Goal: Entertainment & Leisure: Consume media (video, audio)

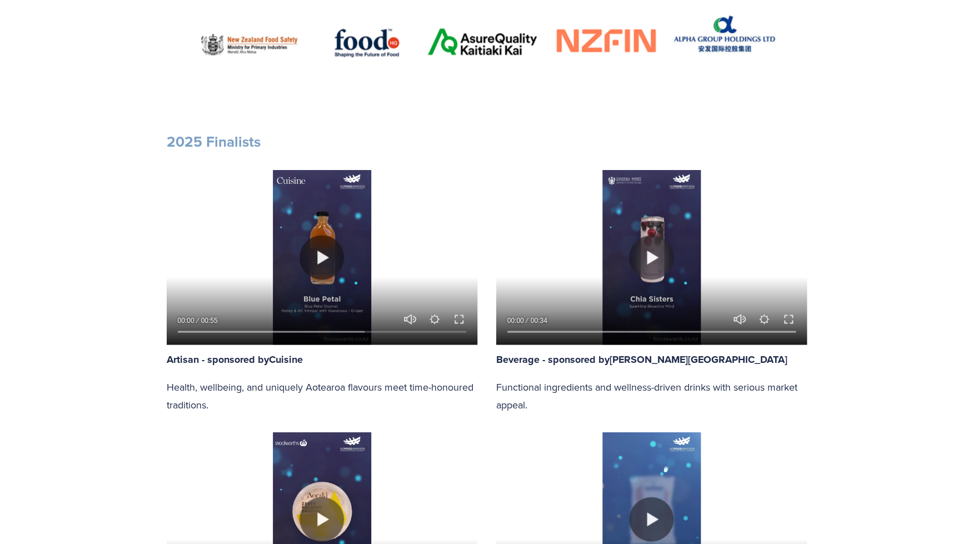
scroll to position [802, 0]
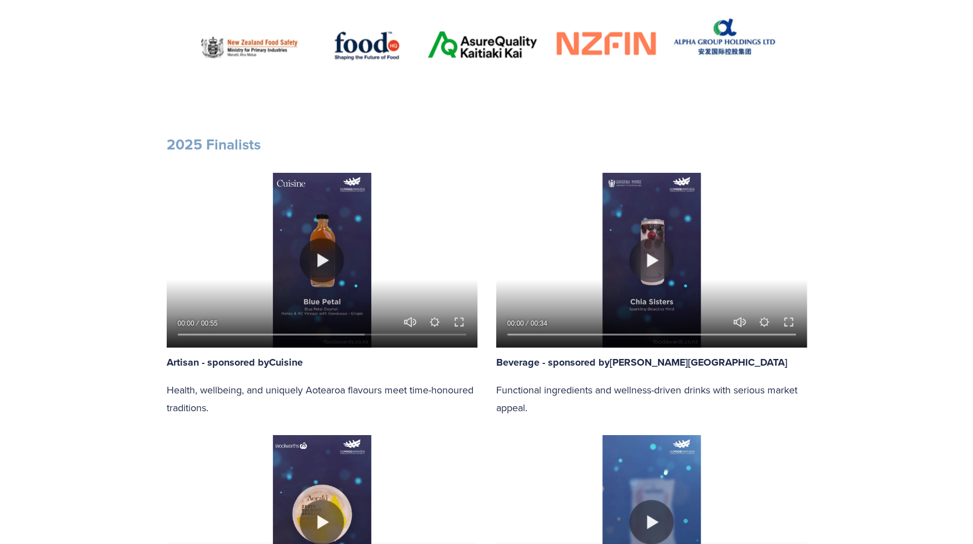
click at [293, 251] on div at bounding box center [322, 259] width 311 height 175
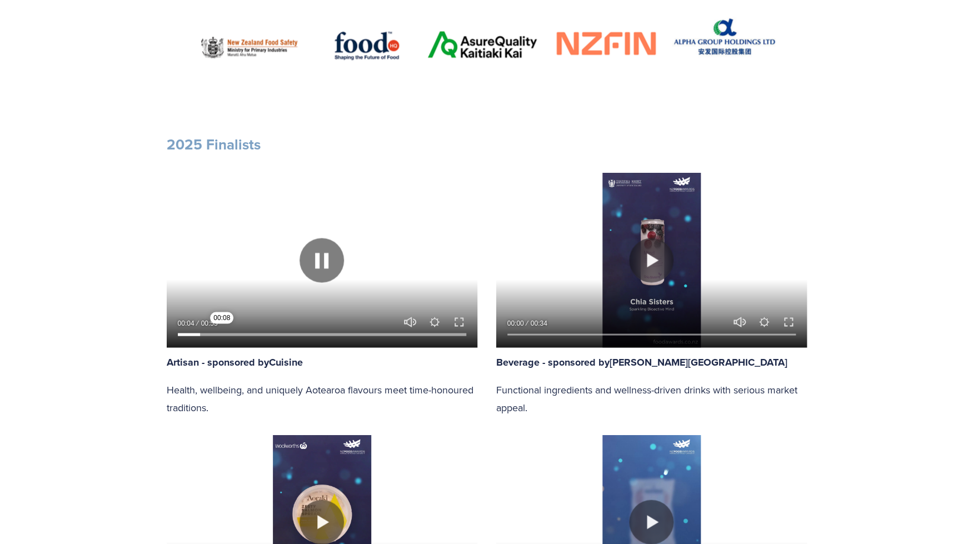
click at [222, 332] on input "Seek" at bounding box center [322, 334] width 288 height 8
click at [237, 332] on input "Seek" at bounding box center [322, 334] width 288 height 8
click at [253, 332] on input "Seek" at bounding box center [322, 334] width 288 height 8
click at [282, 330] on div at bounding box center [322, 332] width 311 height 32
click at [295, 334] on input "Seek" at bounding box center [322, 334] width 288 height 8
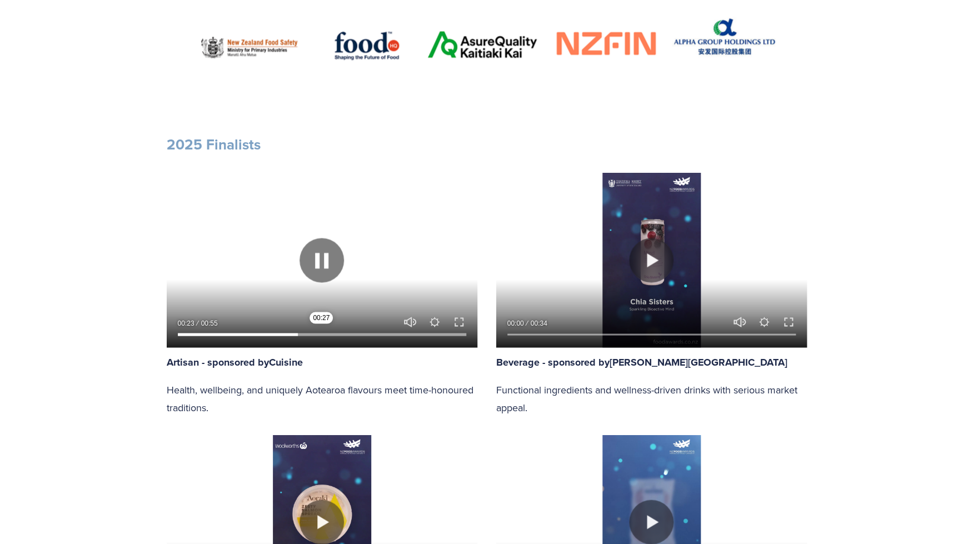
click at [321, 332] on input "Seek" at bounding box center [322, 334] width 288 height 8
click at [349, 332] on input "Seek" at bounding box center [322, 334] width 288 height 8
click at [384, 330] on div "00:33 00:55 Unmute Mute Settings Speed Normal Speed Go back to previous menu 0.…" at bounding box center [322, 244] width 311 height 206
click at [405, 331] on input "Seek" at bounding box center [322, 334] width 288 height 8
click at [420, 331] on input "Seek" at bounding box center [322, 334] width 288 height 8
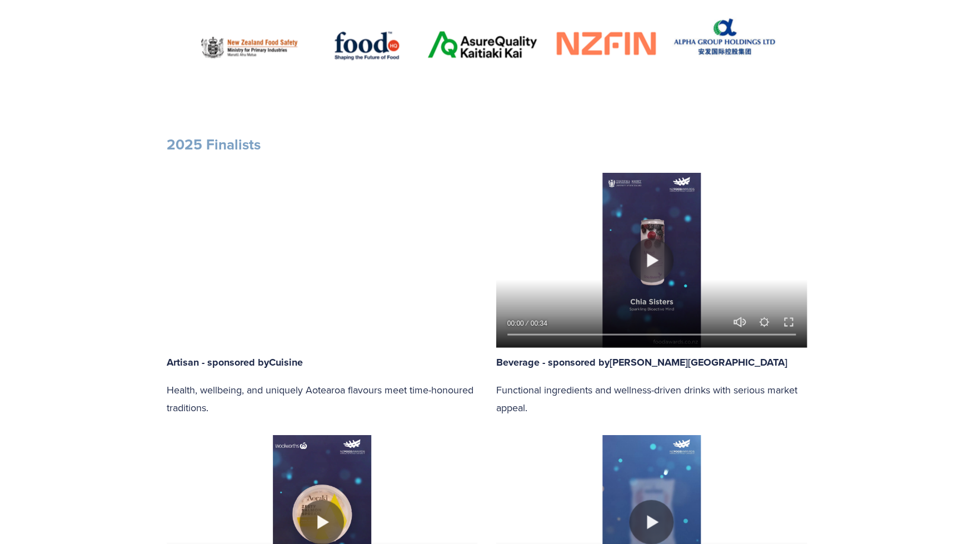
click at [573, 268] on div at bounding box center [651, 259] width 311 height 175
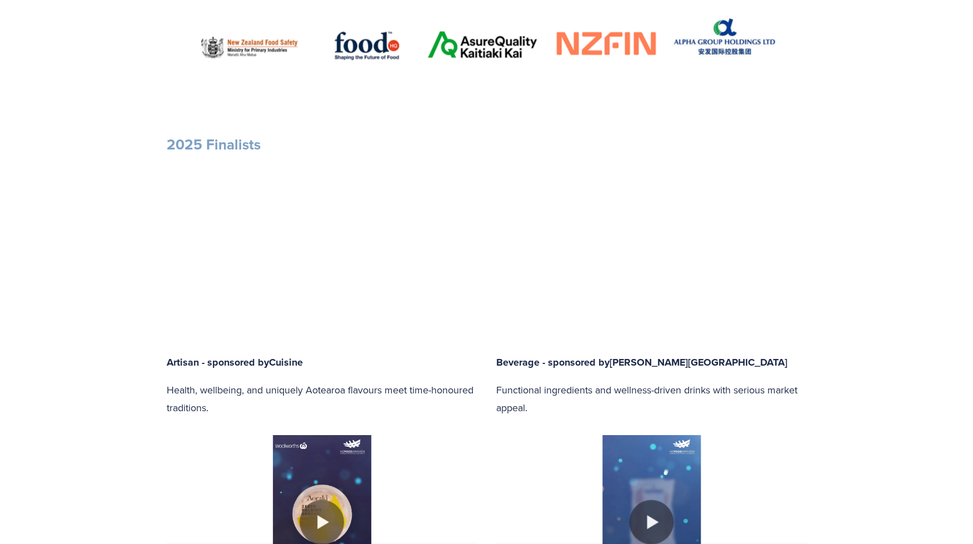
type input "89.22"
type input "0.72"
type input "90.13"
type input "1.45"
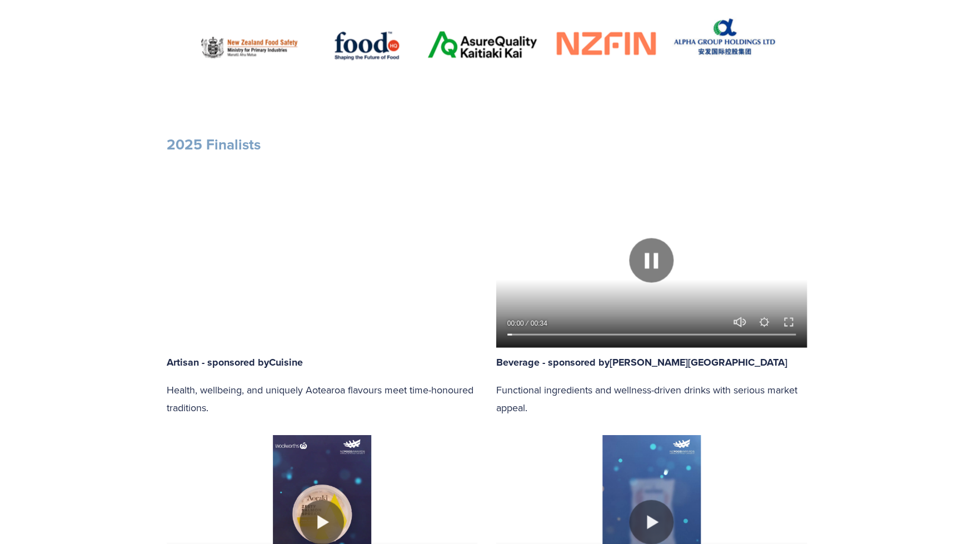
type input "90.65"
type input "14.9"
type input "91.60"
click at [553, 331] on input "Seek" at bounding box center [651, 334] width 288 height 8
type input "15.07"
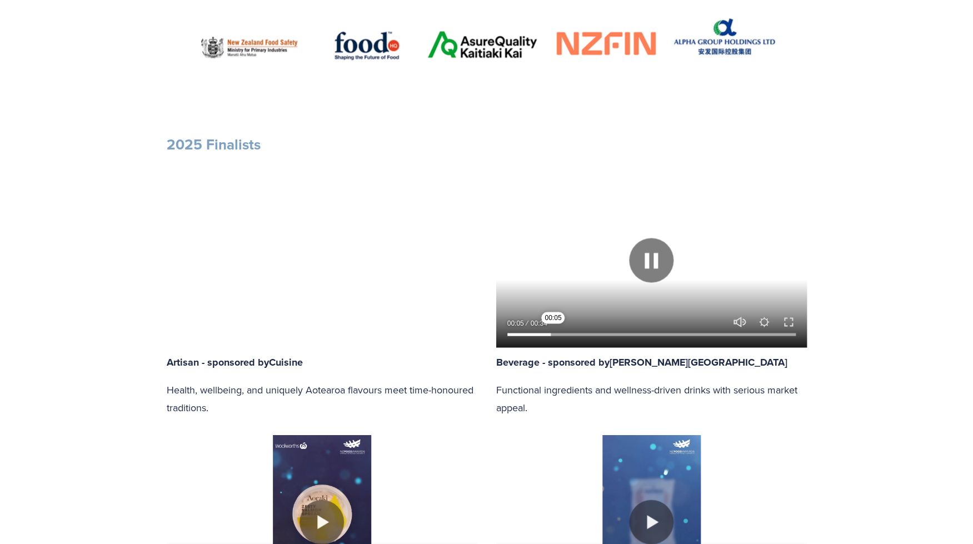
type input "92.06"
type input "15.69"
type input "93.05"
type input "17.89"
type input "93.50"
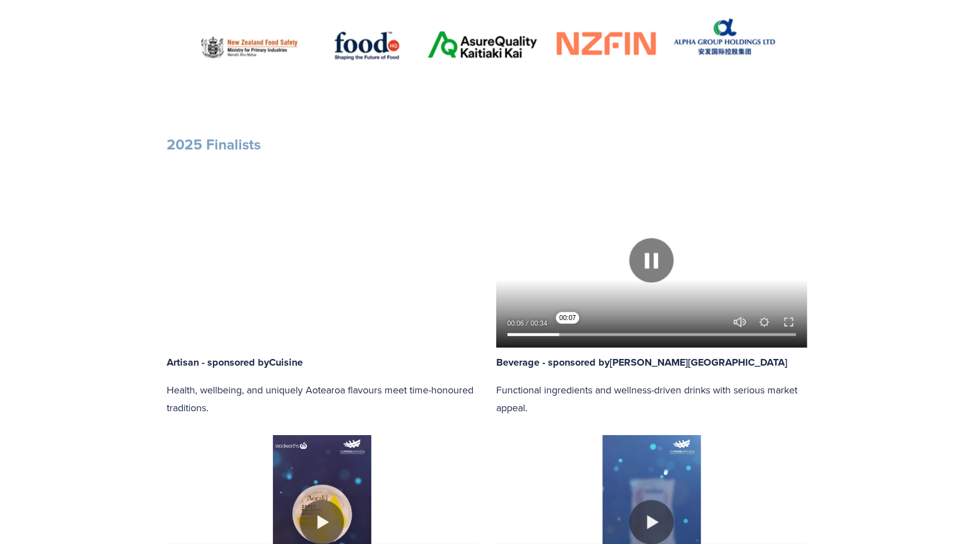
type input "20.45"
click at [569, 334] on input "Seek" at bounding box center [651, 334] width 288 height 8
type input "94.01"
type input "20.60"
type input "94.48"
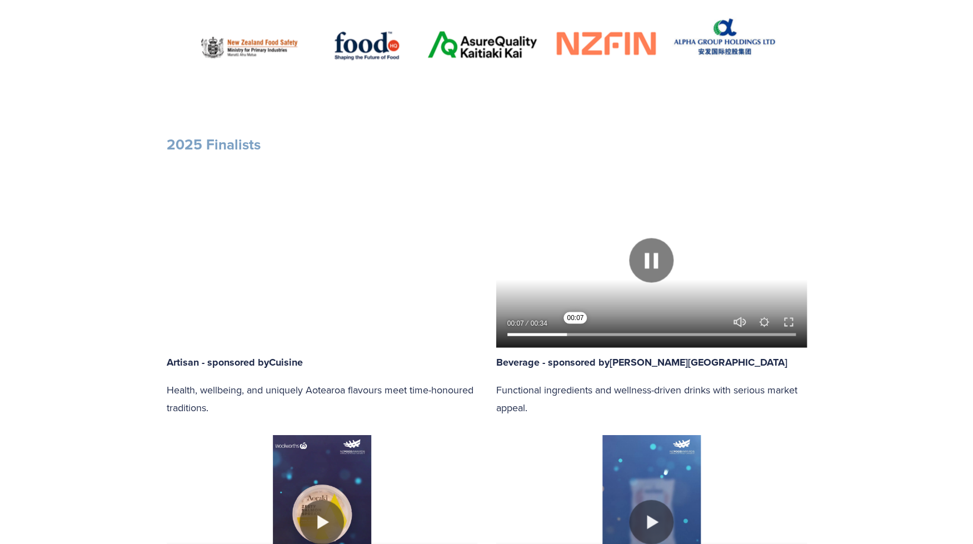
type input "21.23"
type input "94.93"
type input "27.57"
click at [589, 334] on input "Seek" at bounding box center [651, 334] width 288 height 8
type input "95.90"
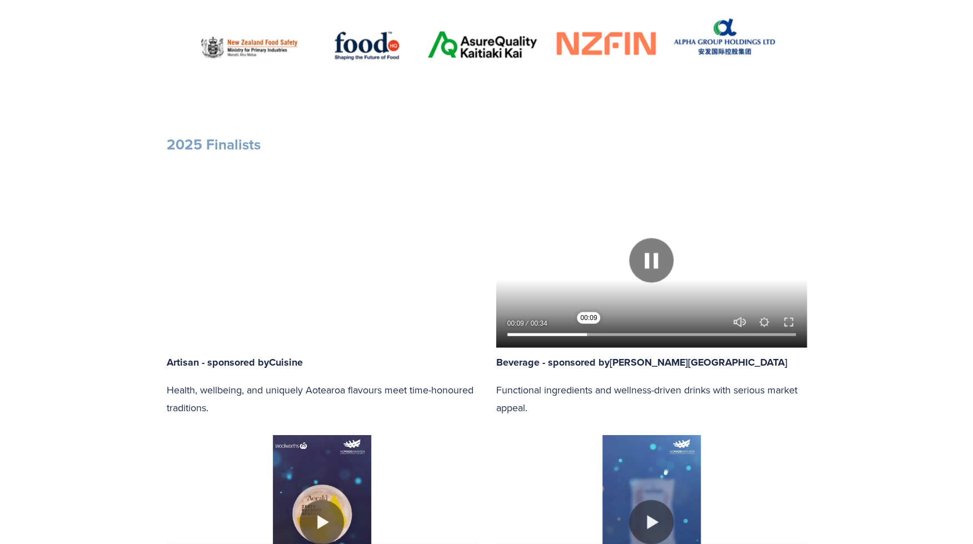
type input "28.18"
type input "96.37"
type input "33.51"
click at [605, 332] on input "Seek" at bounding box center [651, 334] width 288 height 8
type input "96.85"
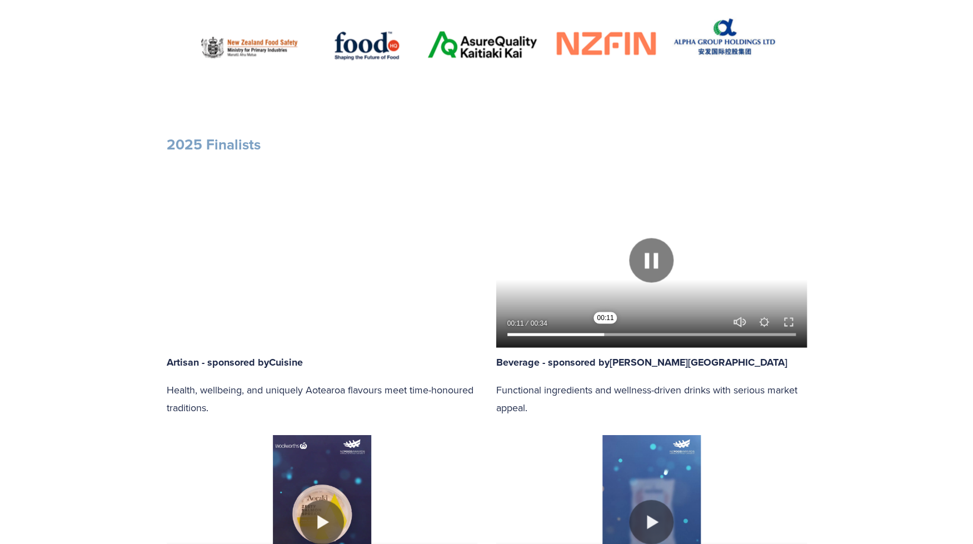
type input "33.65"
type input "97.31"
type input "34.24"
type input "98.24"
click at [633, 331] on input "Seek" at bounding box center [651, 334] width 288 height 8
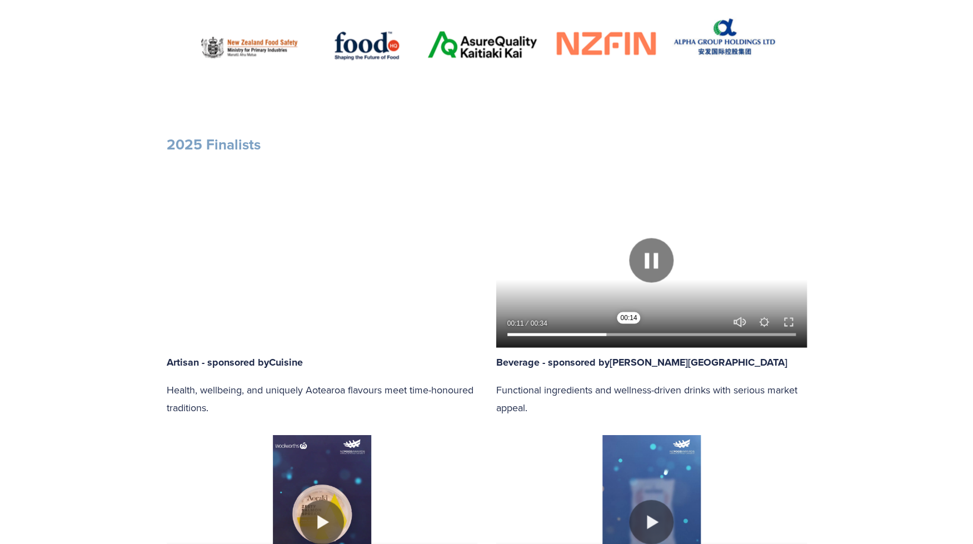
type input "43.33"
type input "98.69"
type input "43.96"
type input "99.15"
type input "44.80"
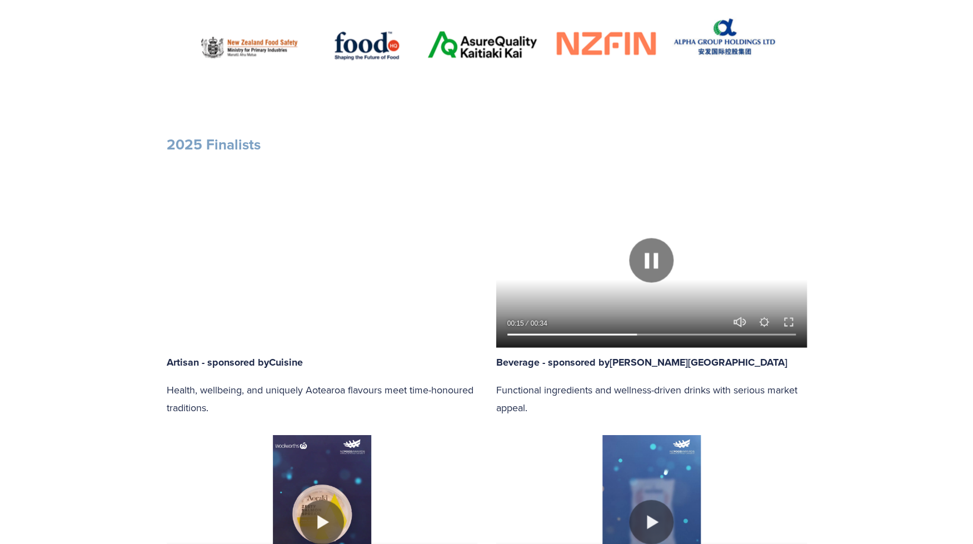
click at [654, 327] on div at bounding box center [651, 332] width 311 height 32
type input "100.00"
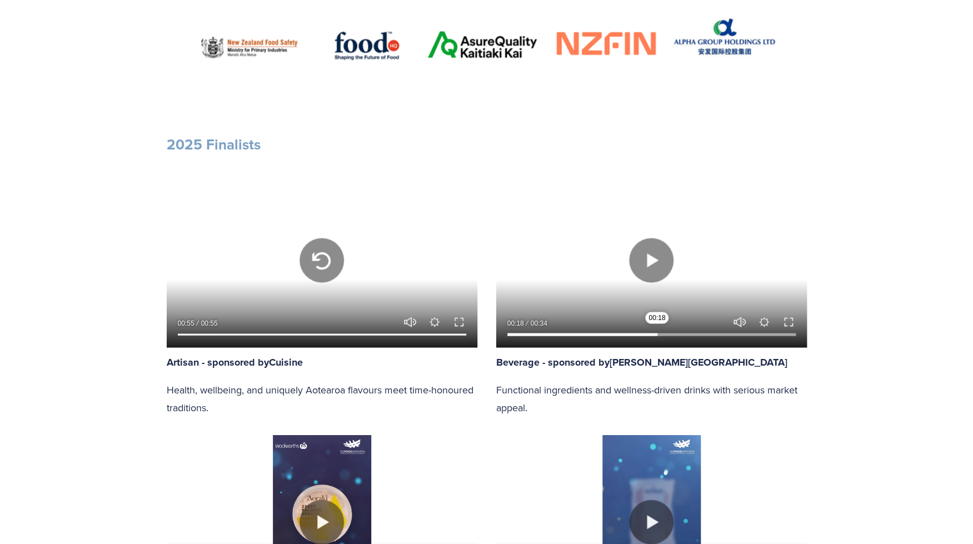
click at [657, 331] on input "Seek" at bounding box center [651, 334] width 288 height 8
click at [682, 334] on input "Seek" at bounding box center [651, 334] width 288 height 8
click at [709, 332] on input "Seek" at bounding box center [651, 334] width 288 height 8
click at [721, 332] on input "Seek" at bounding box center [651, 334] width 288 height 8
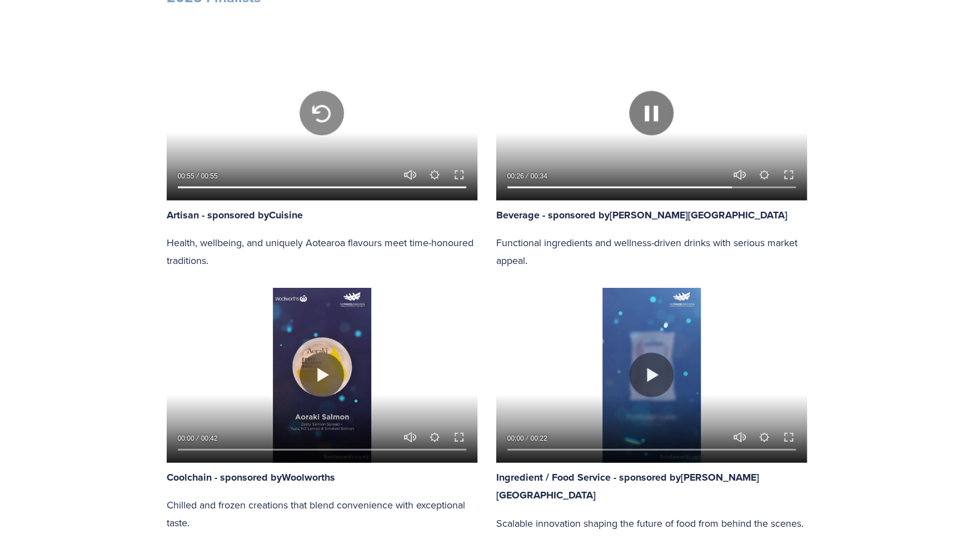
scroll to position [1144, 0]
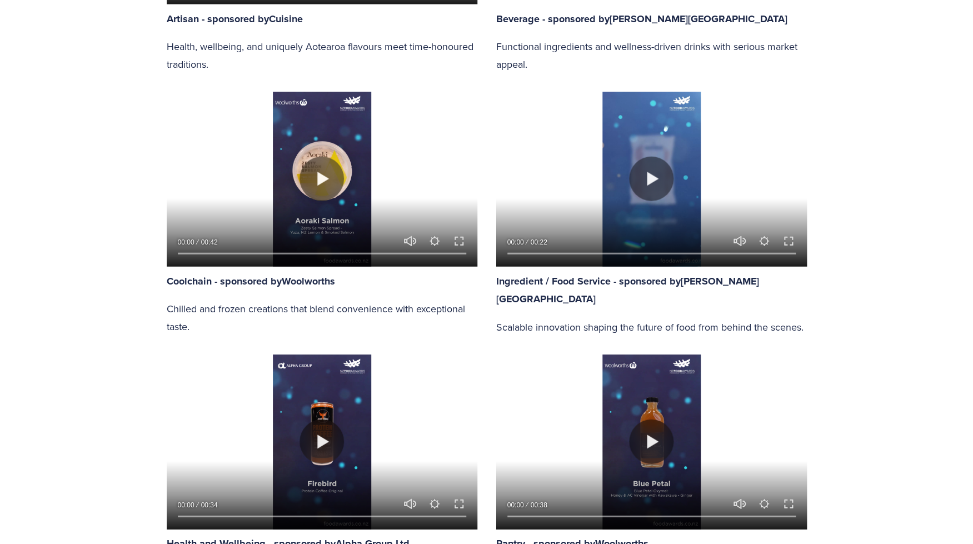
click at [299, 149] on div at bounding box center [322, 179] width 311 height 175
type input "83.06"
type input "0.05"
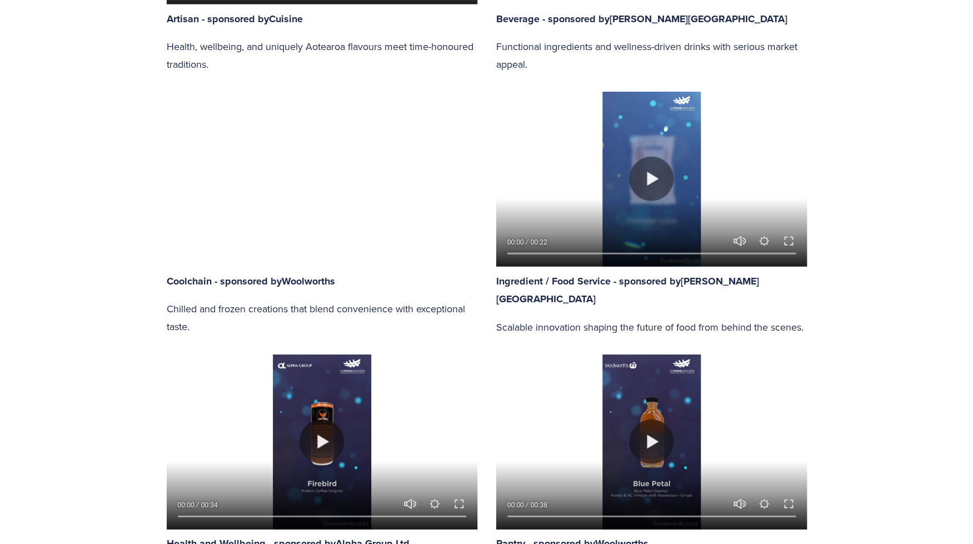
type input "83.90"
type input "0.57"
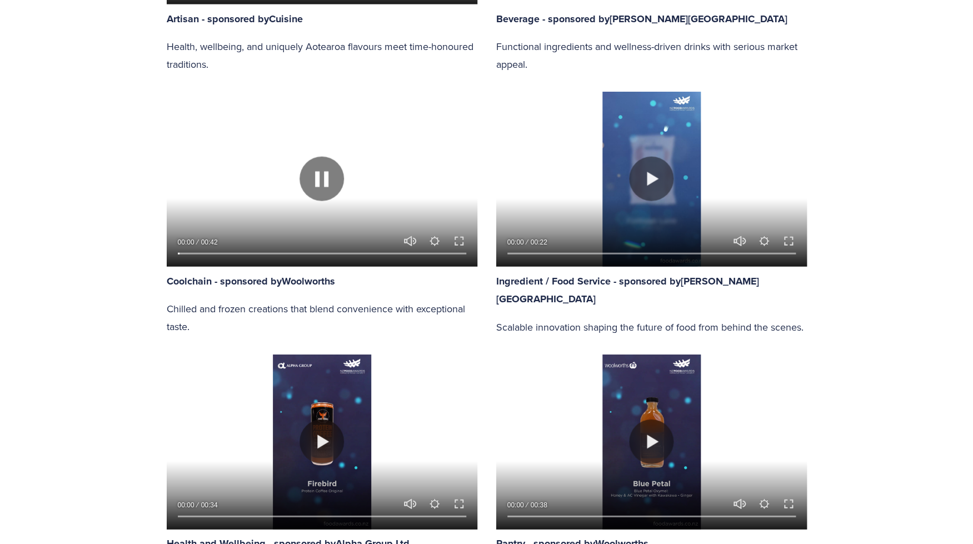
type input "84.64"
type input "1.25"
type input "85.37"
type input "7.08"
click at [201, 251] on input "Seek" at bounding box center [322, 254] width 288 height 8
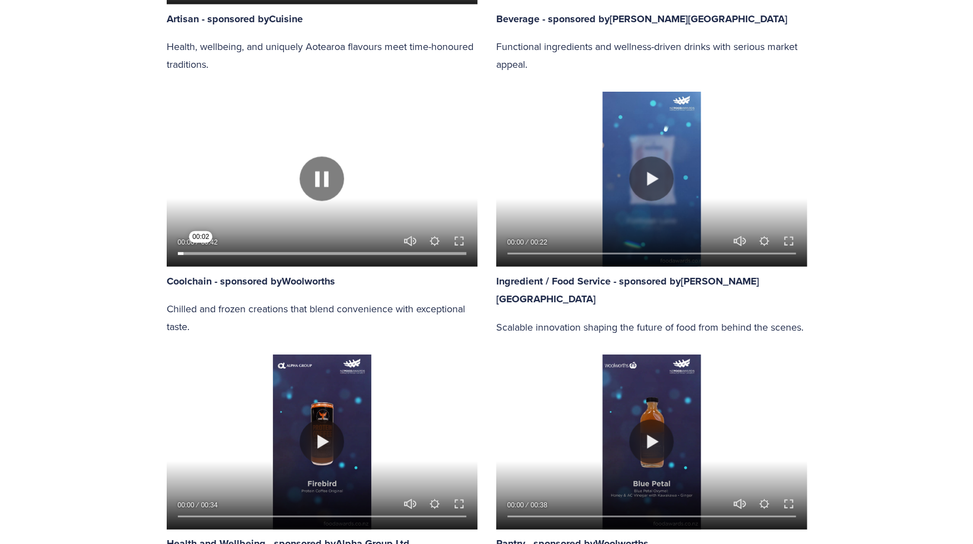
type input "86.17"
type input "7.63"
type input "87.69"
type input "10.25"
type input "88.46"
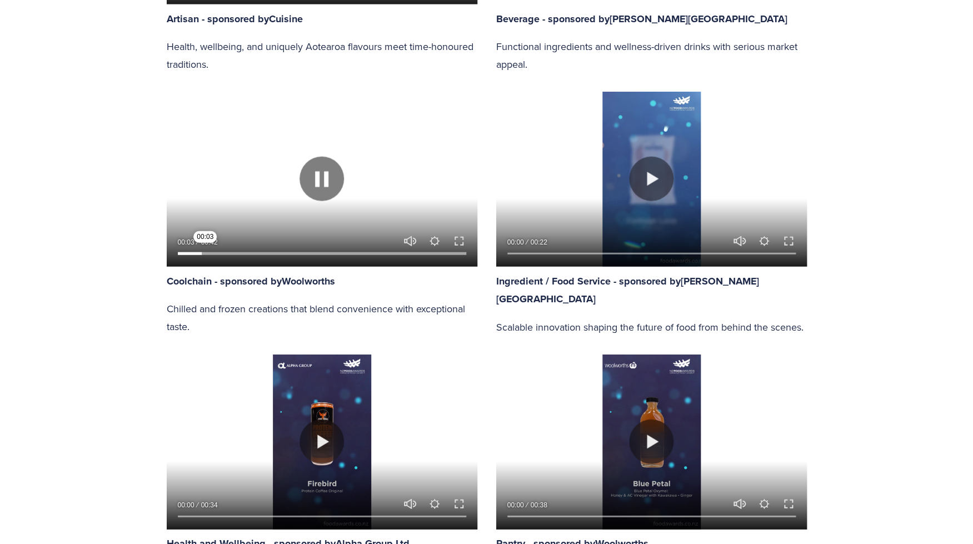
click at [210, 251] on input "Seek" at bounding box center [322, 254] width 288 height 8
type input "10.33"
type input "89.19"
type input "15"
type input "89.95"
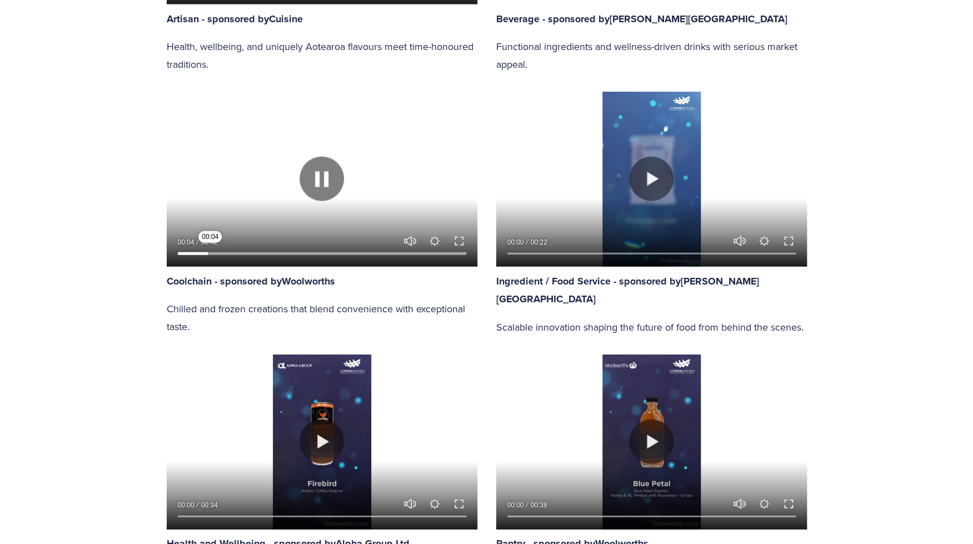
click at [223, 255] on input "Seek" at bounding box center [322, 254] width 288 height 8
type input "15.07"
type input "90.70"
type input "15.55"
type input "91.43"
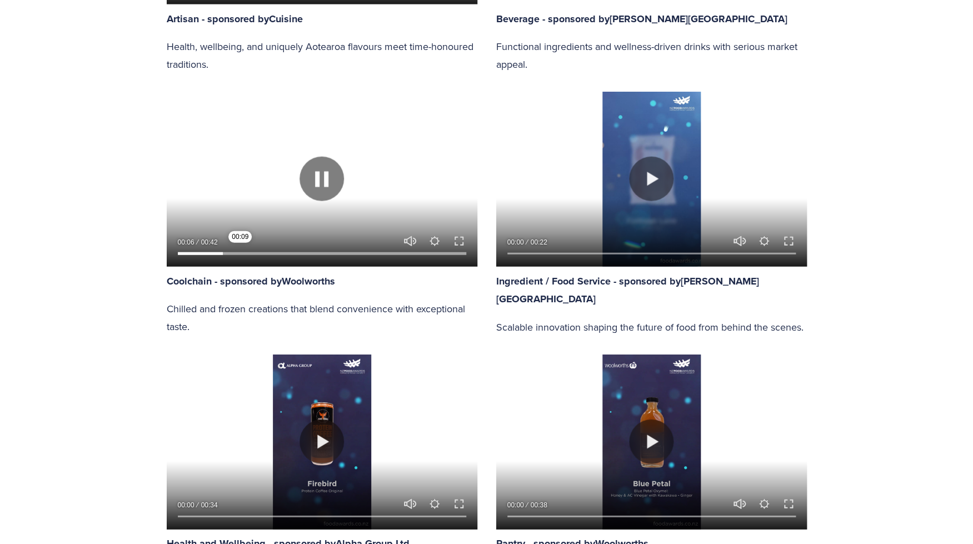
type input "21.93"
type input "92.18"
click at [243, 254] on input "Seek" at bounding box center [322, 254] width 288 height 8
type input "21.99"
type input "93.01"
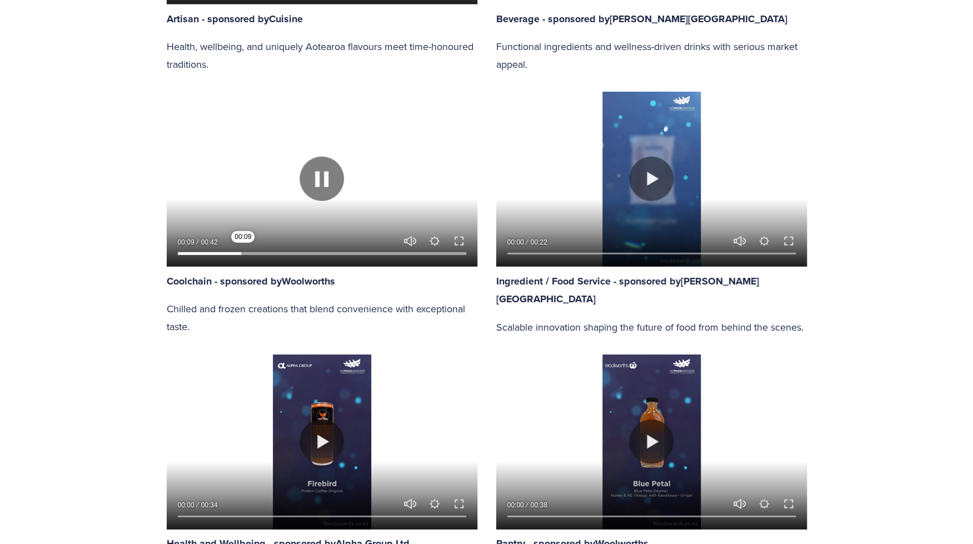
type input "22.48"
type input "93.76"
type input "23.07"
type input "94.50"
type input "24.25"
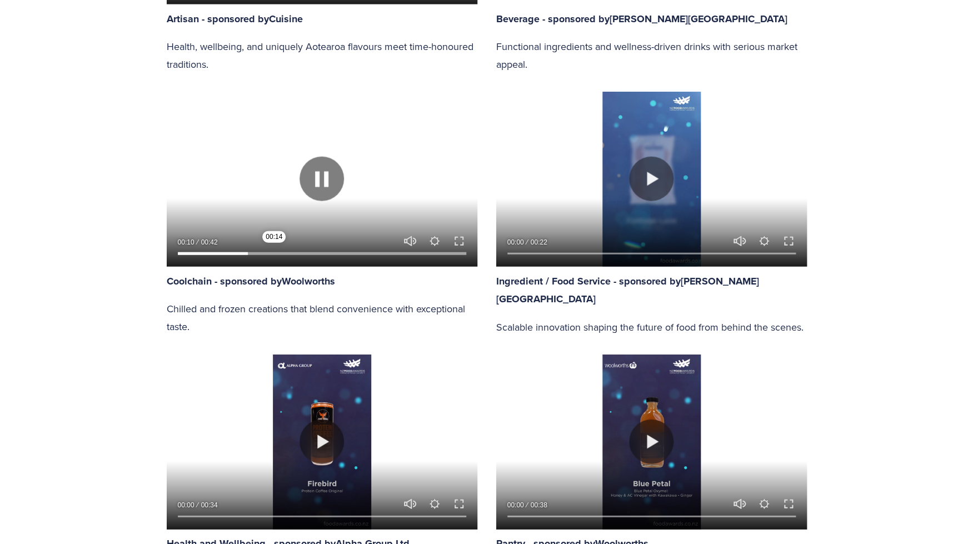
type input "96.07"
type input "32.92"
type input "96.80"
click at [274, 252] on input "Seek" at bounding box center [322, 254] width 288 height 8
type input "33.05"
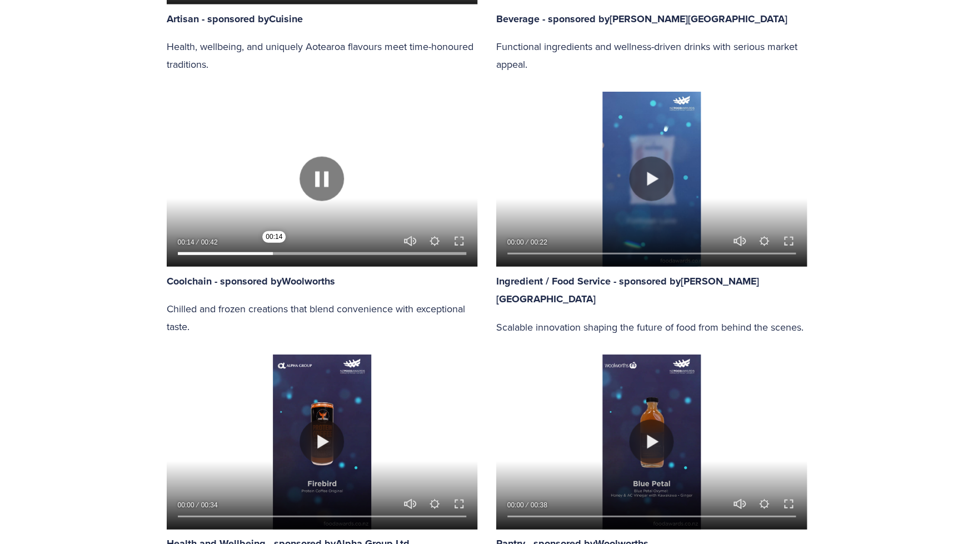
type input "97.53"
type input "33.56"
type input "98.36"
type input "42.43"
click at [301, 255] on input "Seek" at bounding box center [322, 254] width 288 height 8
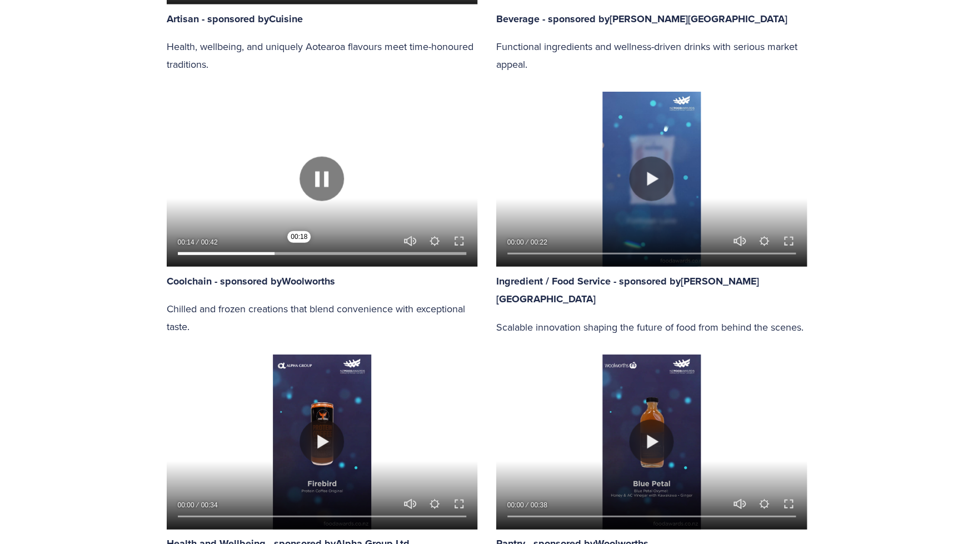
type input "99.17"
type input "42.54"
type input "100.00"
click at [326, 255] on input "Seek" at bounding box center [322, 254] width 288 height 8
click at [302, 252] on input "Seek" at bounding box center [322, 254] width 288 height 8
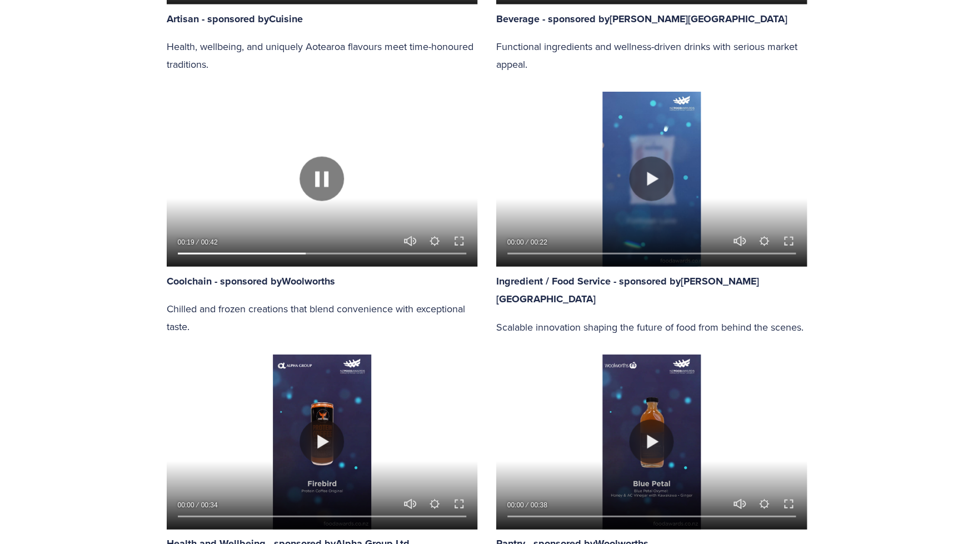
click at [282, 221] on div at bounding box center [322, 179] width 311 height 175
click at [387, 169] on div at bounding box center [322, 179] width 311 height 175
click at [329, 253] on input "Seek" at bounding box center [322, 254] width 288 height 8
click at [349, 252] on input "Seek" at bounding box center [322, 254] width 288 height 8
click at [367, 253] on input "Seek" at bounding box center [322, 254] width 288 height 8
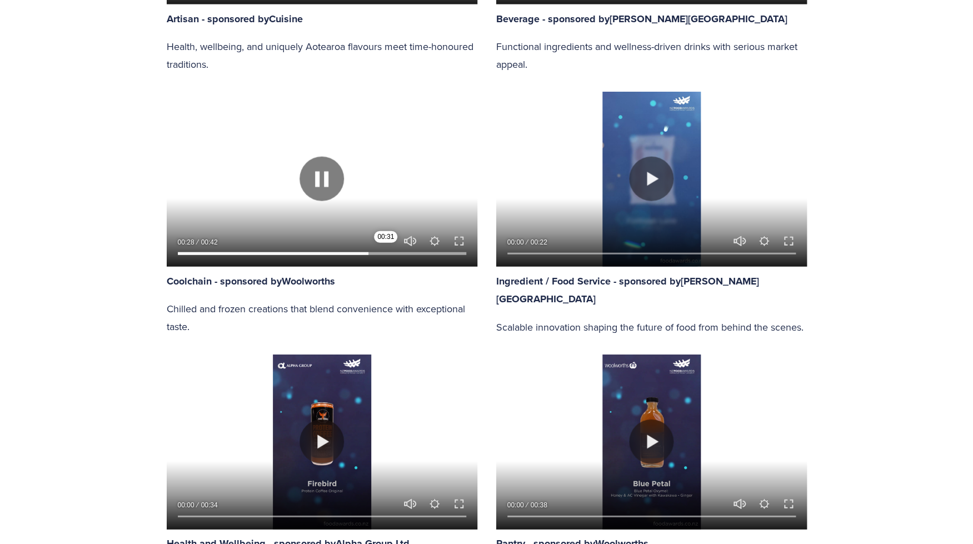
click at [387, 253] on input "Seek" at bounding box center [322, 254] width 288 height 8
click at [394, 181] on div at bounding box center [322, 179] width 311 height 175
type input "73.95"
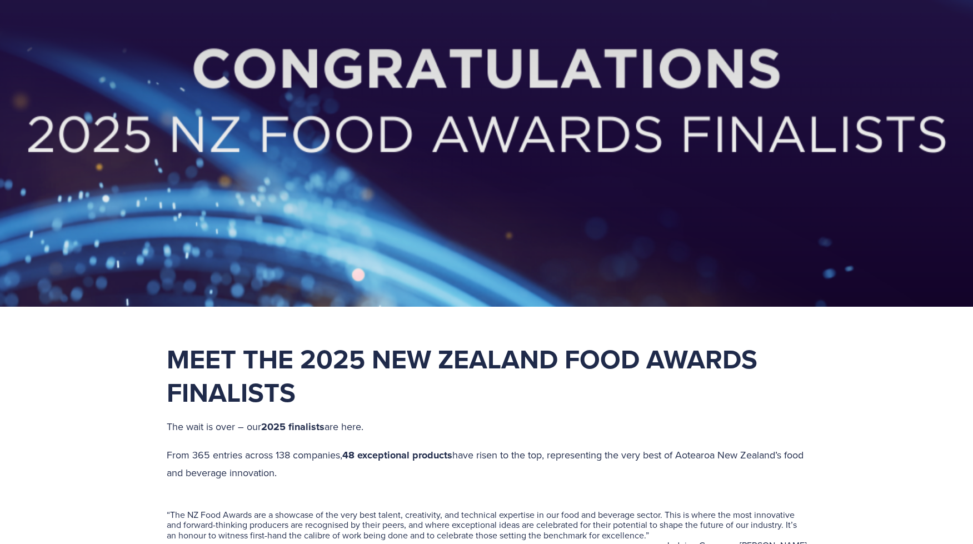
scroll to position [215, 0]
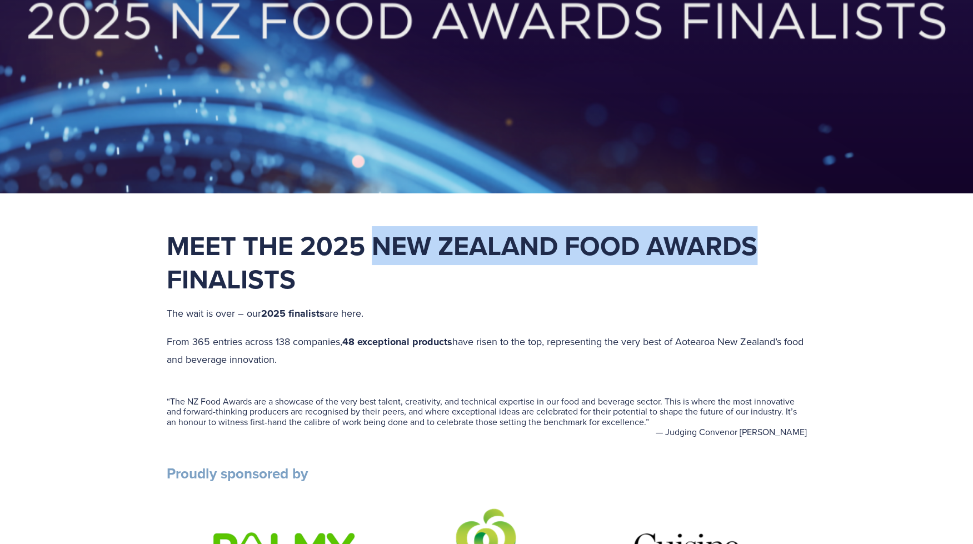
drag, startPoint x: 375, startPoint y: 247, endPoint x: 761, endPoint y: 238, distance: 385.8
click at [761, 238] on strong "Meet the 2025 New Zealand Food Awards Finalists" at bounding box center [466, 262] width 598 height 72
copy strong "New Zealand Food Awards"
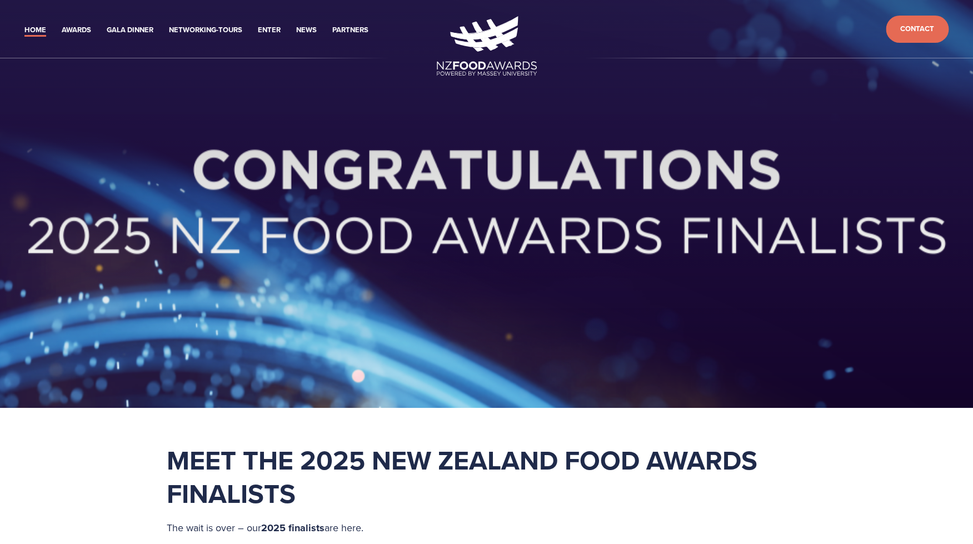
click at [336, 296] on div at bounding box center [486, 204] width 973 height 408
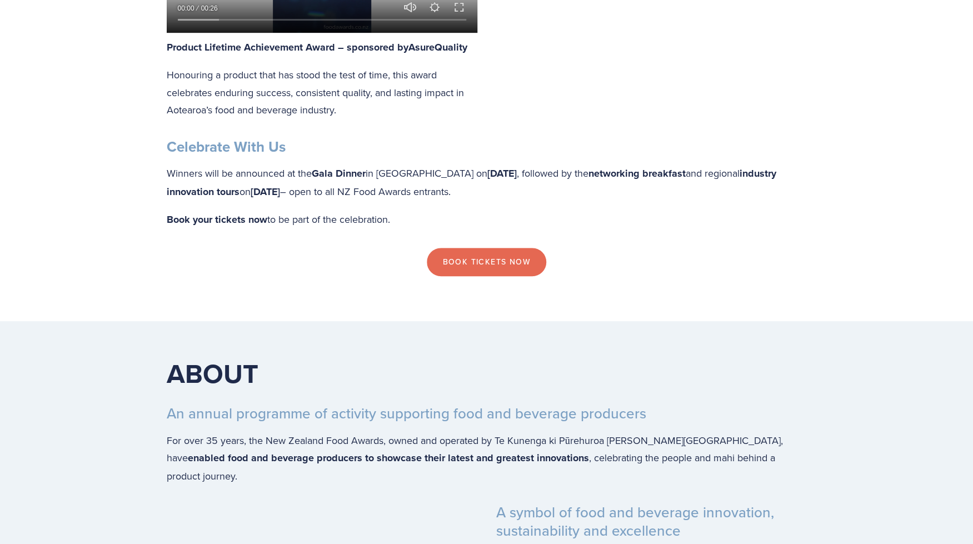
scroll to position [2280, 0]
